Goal: Task Accomplishment & Management: Manage account settings

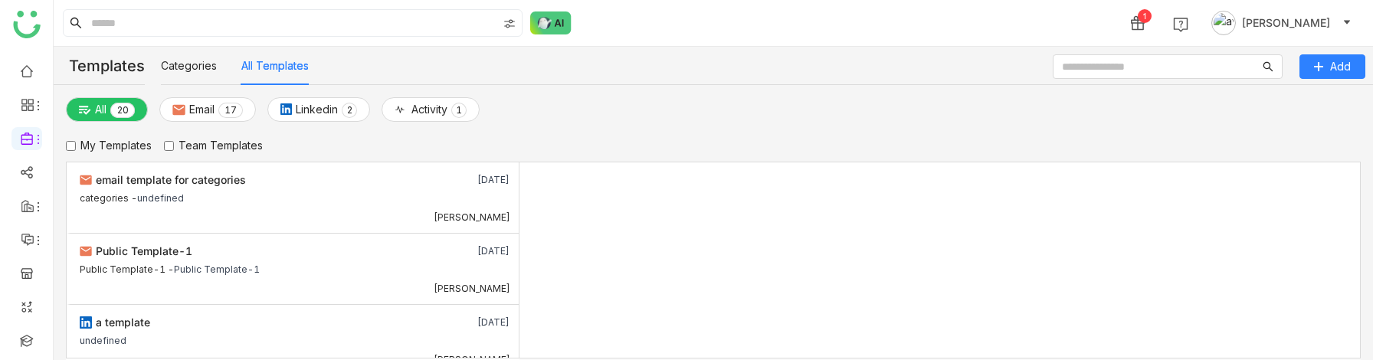
click at [1236, 21] on img at bounding box center [1223, 23] width 25 height 25
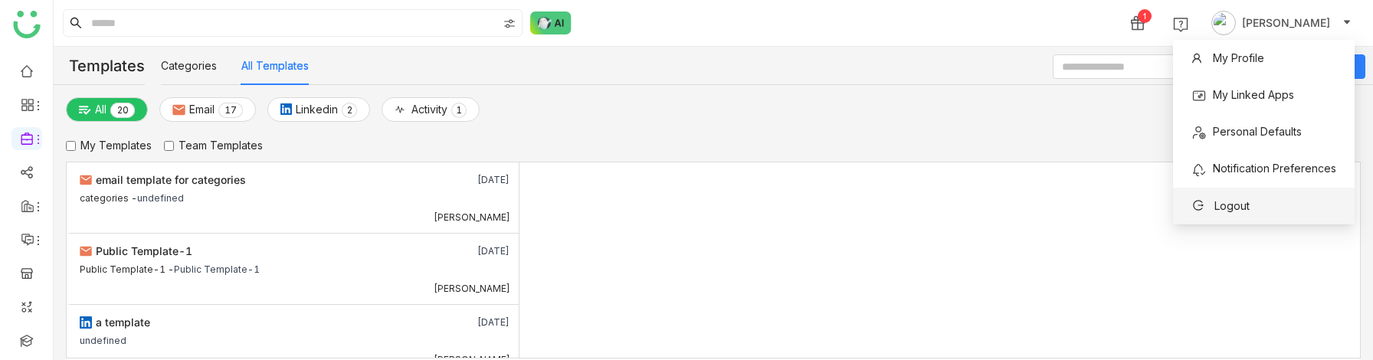
click at [1205, 205] on icon at bounding box center [1200, 205] width 15 height 11
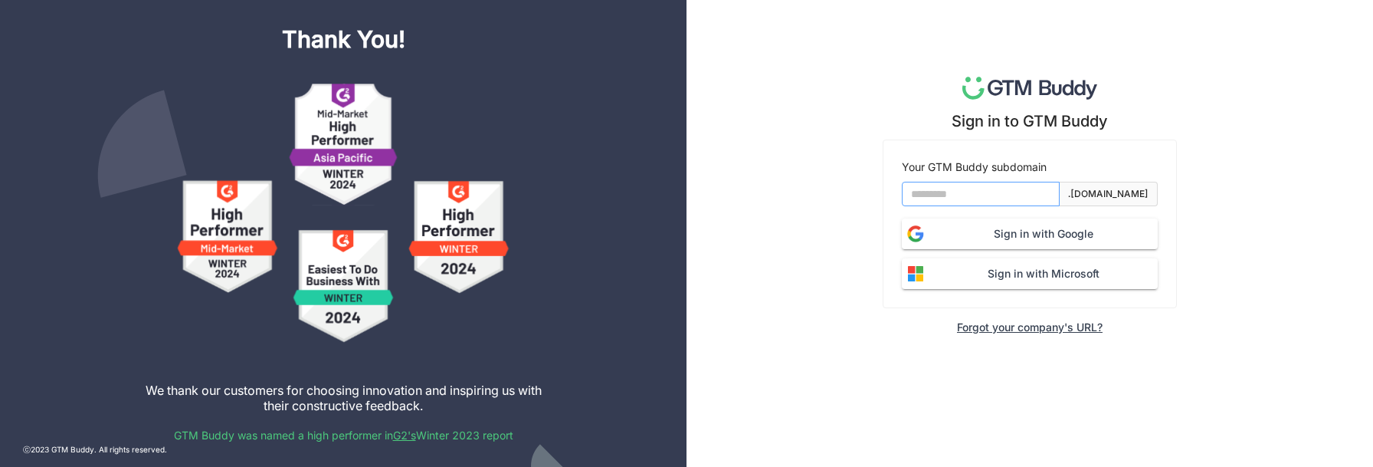
click at [955, 199] on input at bounding box center [981, 194] width 158 height 25
type input "*******"
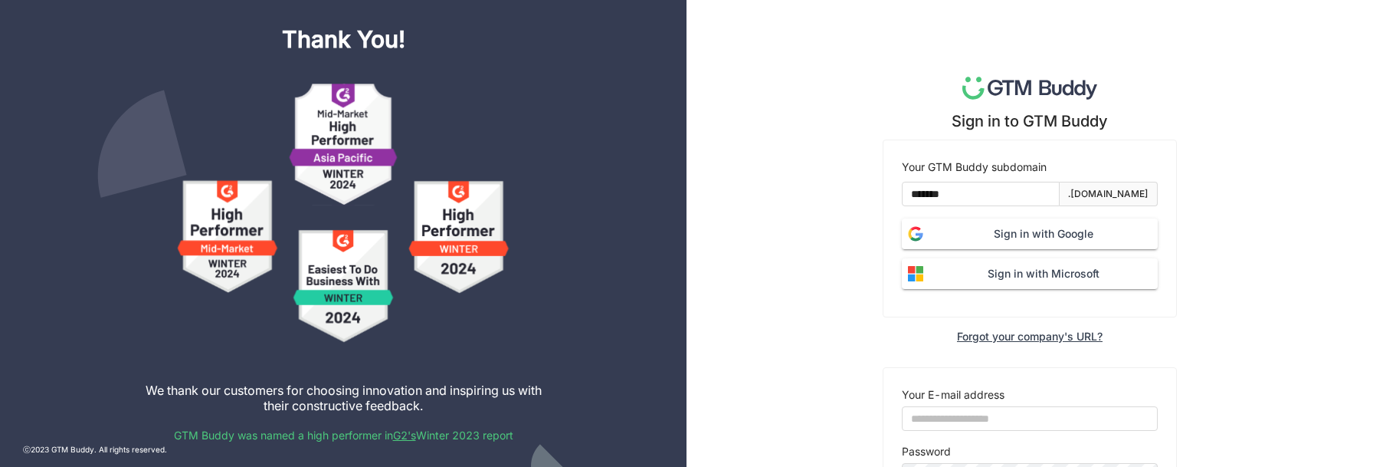
click at [1023, 237] on span "Sign in with Google" at bounding box center [1043, 233] width 228 height 17
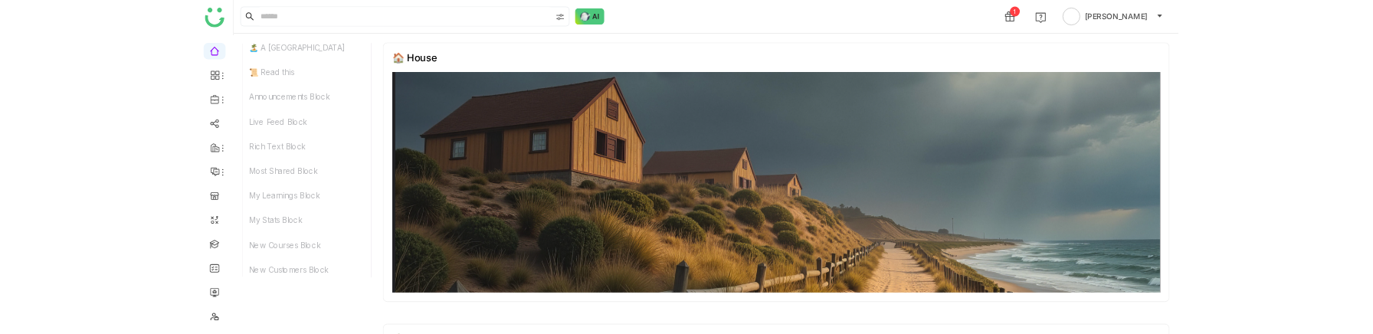
scroll to position [47, 0]
